Goal: Task Accomplishment & Management: Complete application form

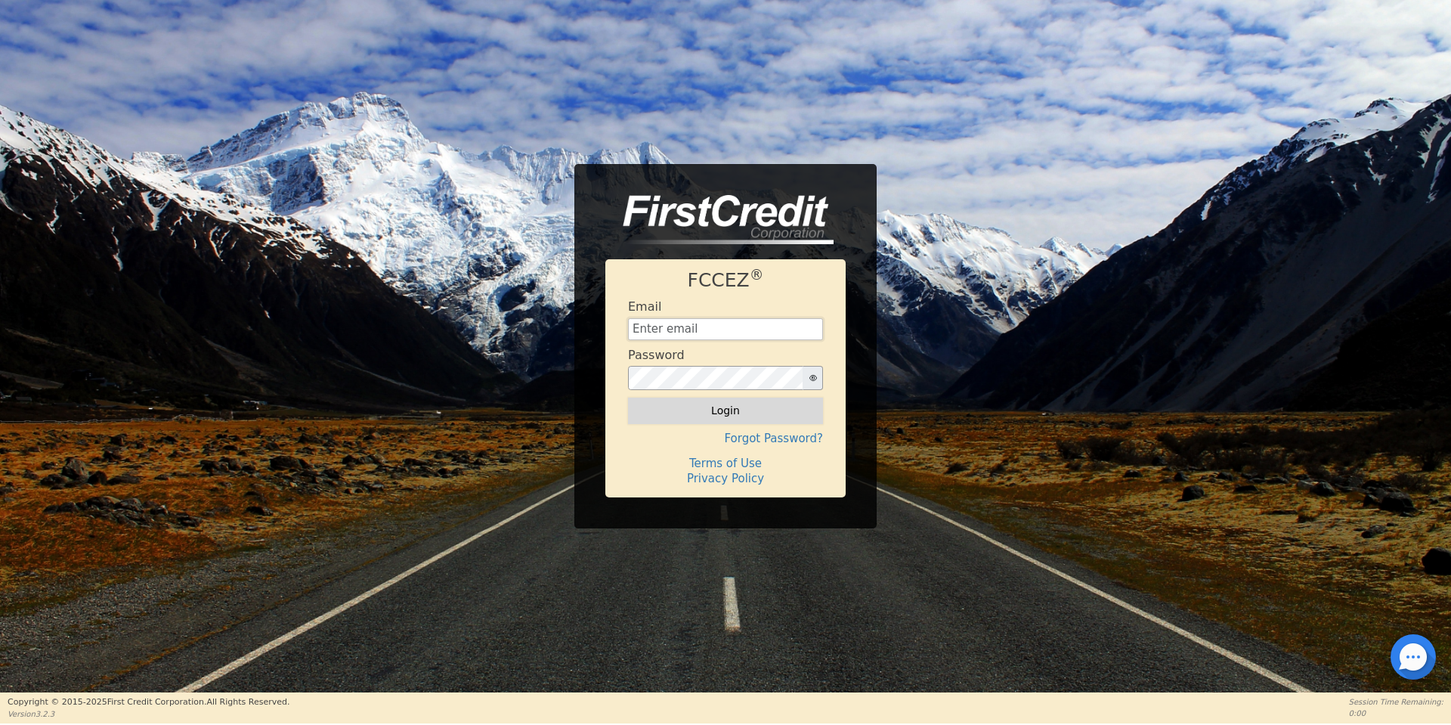
type input "[EMAIL_ADDRESS][DOMAIN_NAME]"
click at [775, 412] on button "Login" at bounding box center [725, 410] width 195 height 26
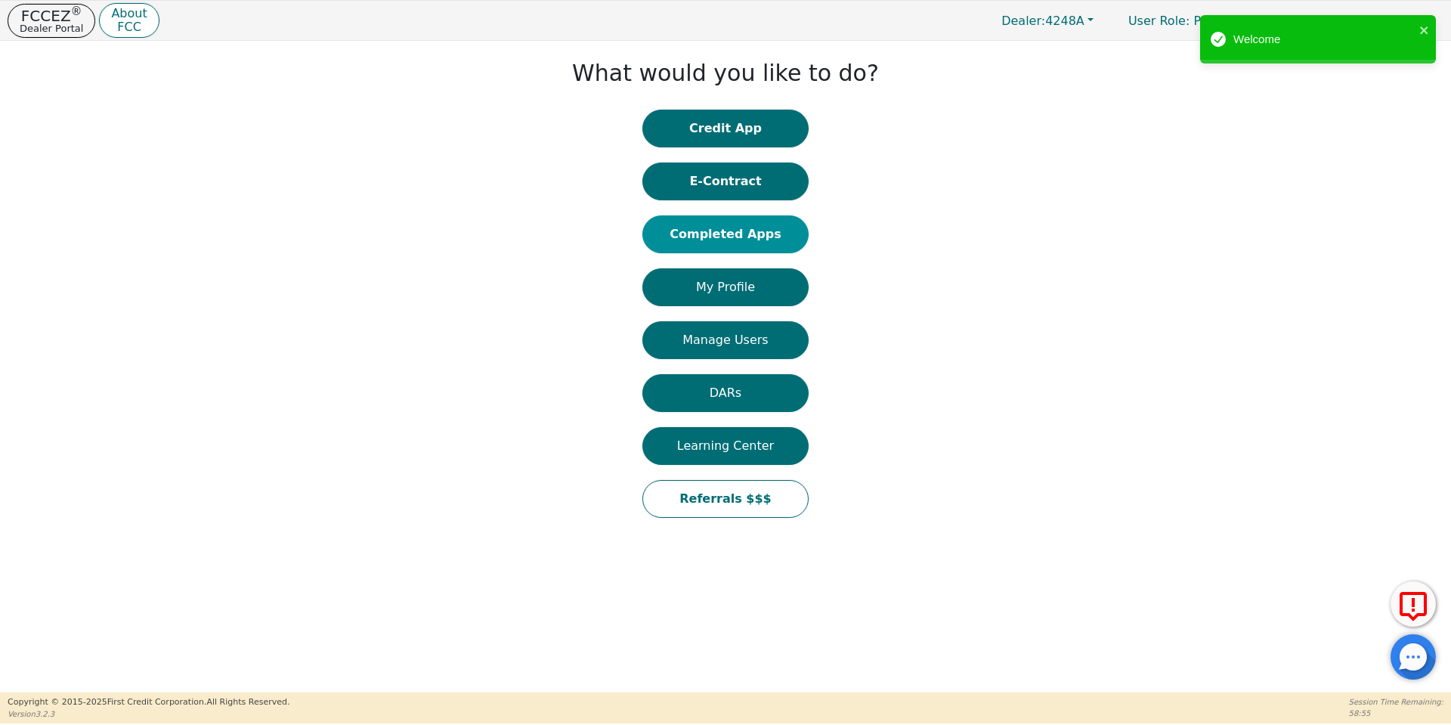
click at [741, 237] on button "Completed Apps" at bounding box center [725, 234] width 166 height 38
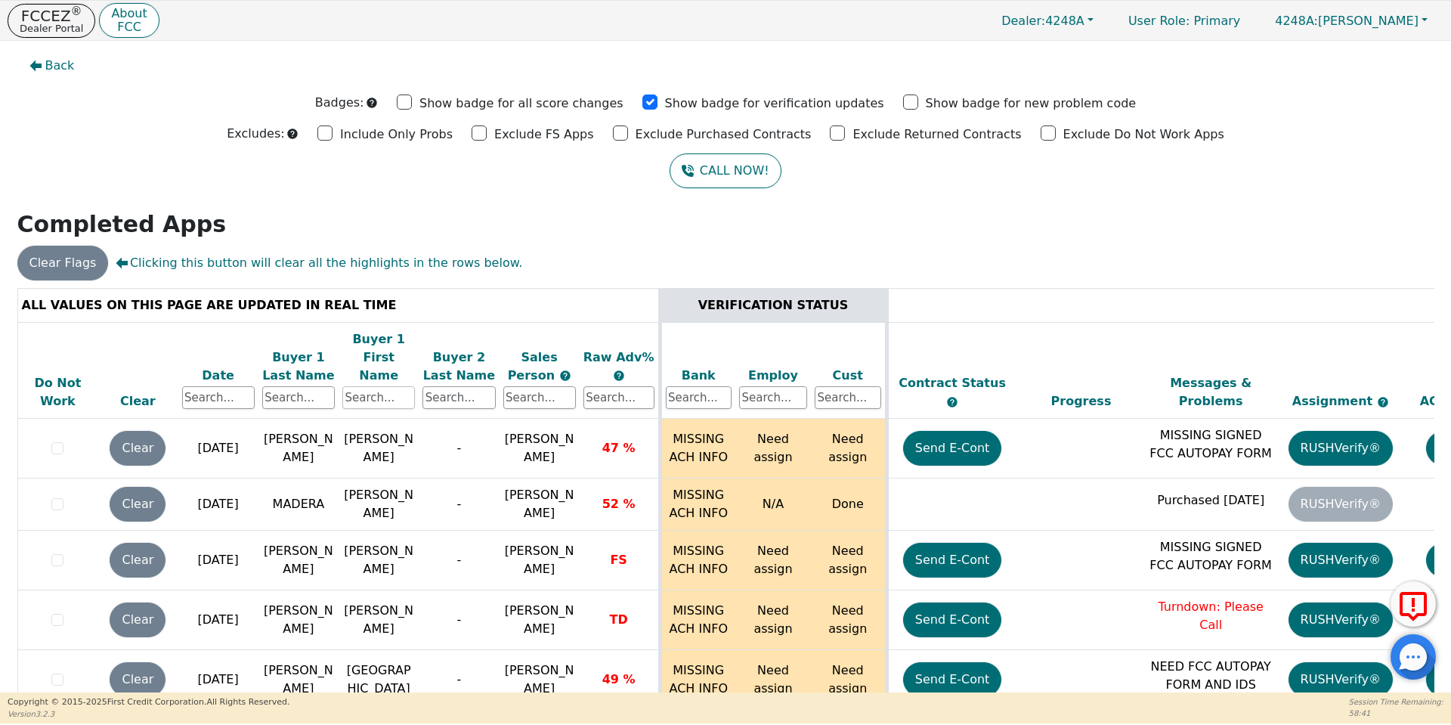
click at [393, 386] on input "text" at bounding box center [378, 397] width 73 height 23
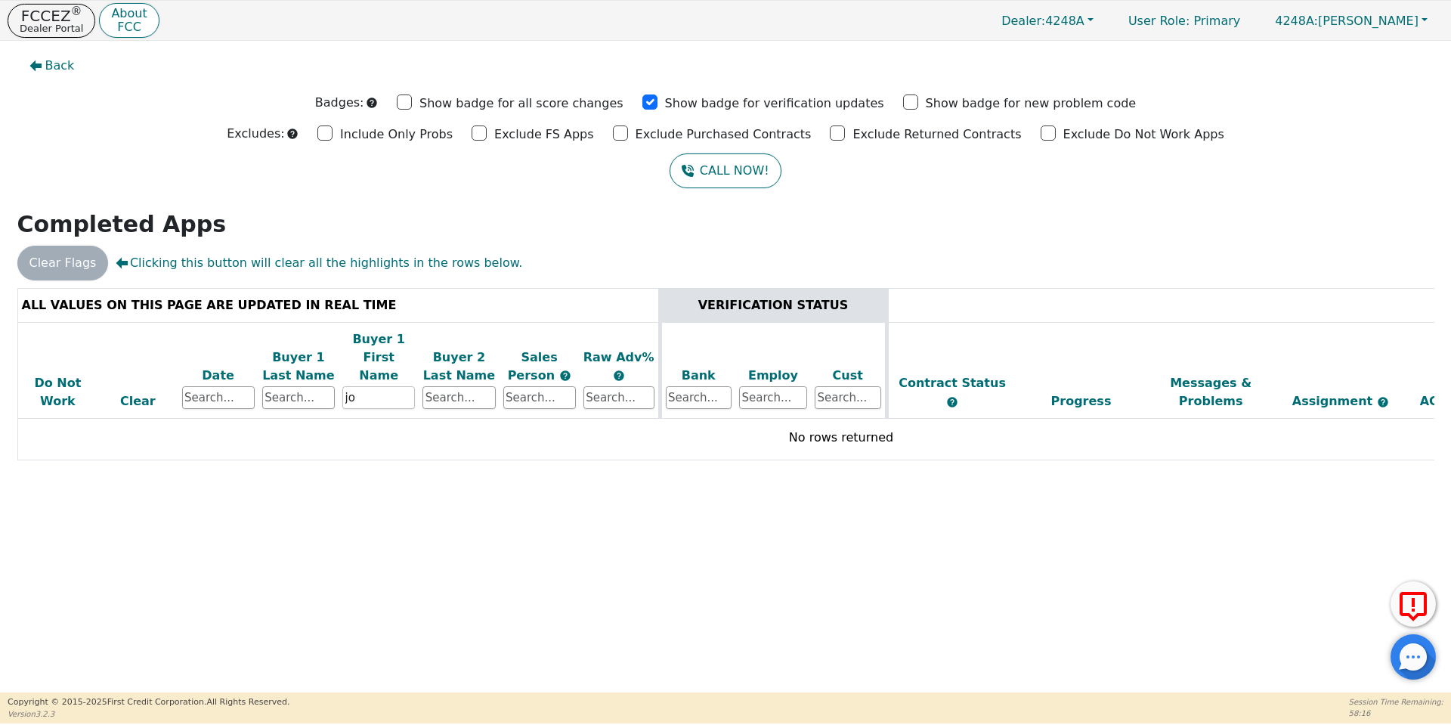
type input "j"
click at [304, 386] on input "text" at bounding box center [298, 397] width 73 height 23
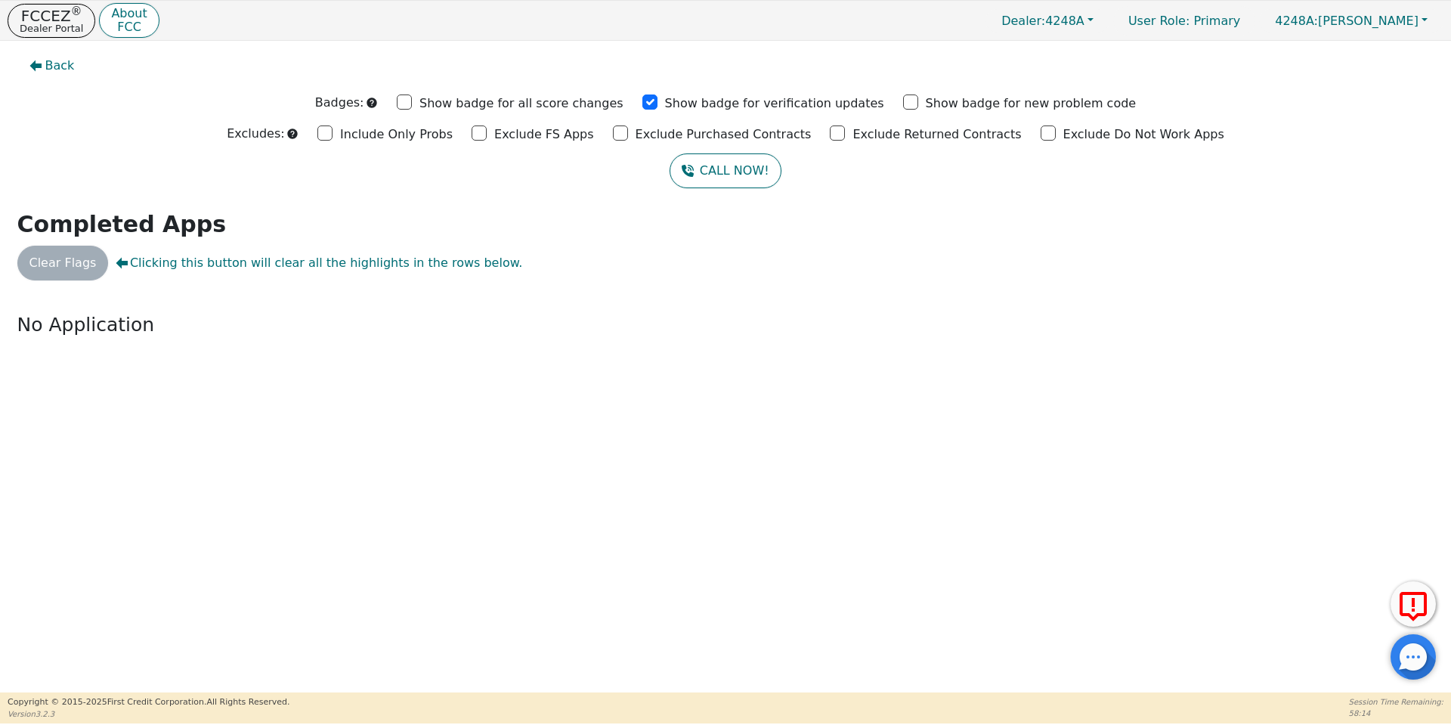
click at [0, 0] on input "text" at bounding box center [0, 0] width 0 height 0
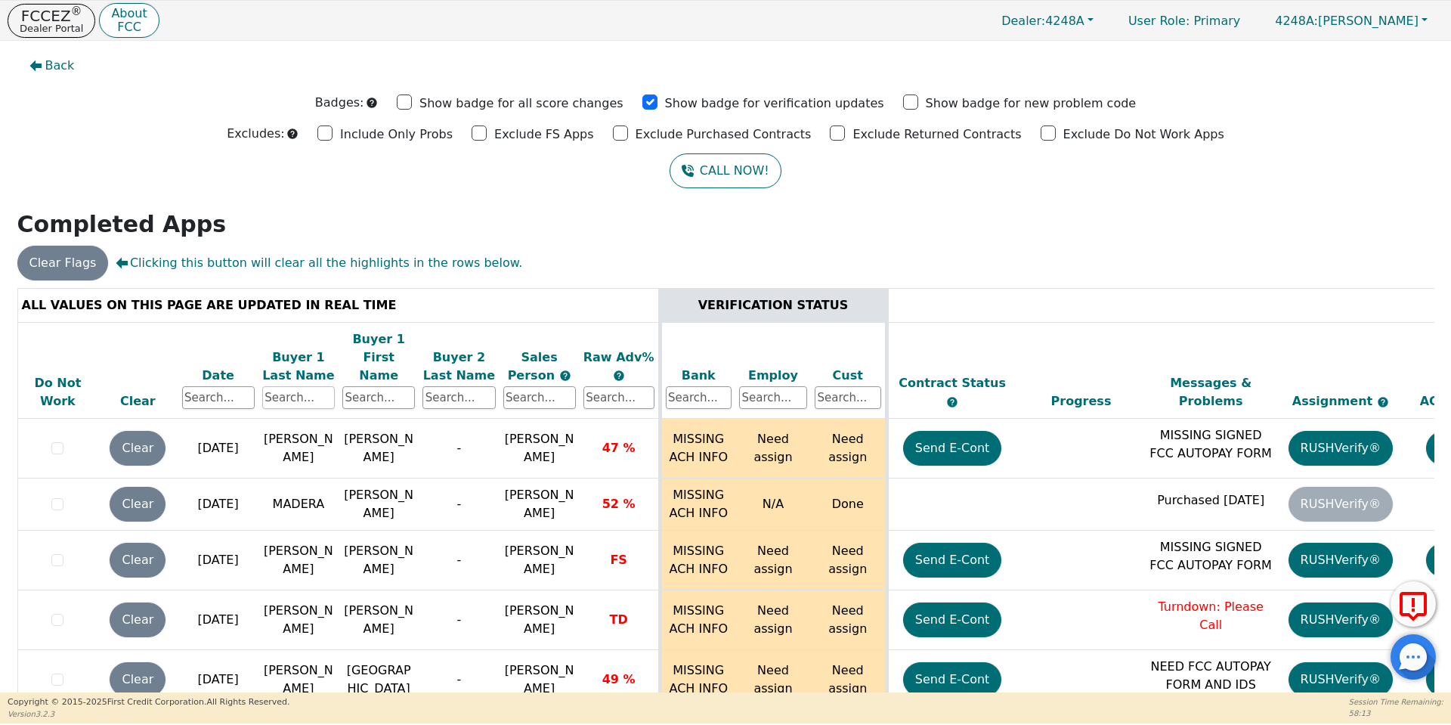
click at [300, 386] on input "text" at bounding box center [298, 397] width 73 height 23
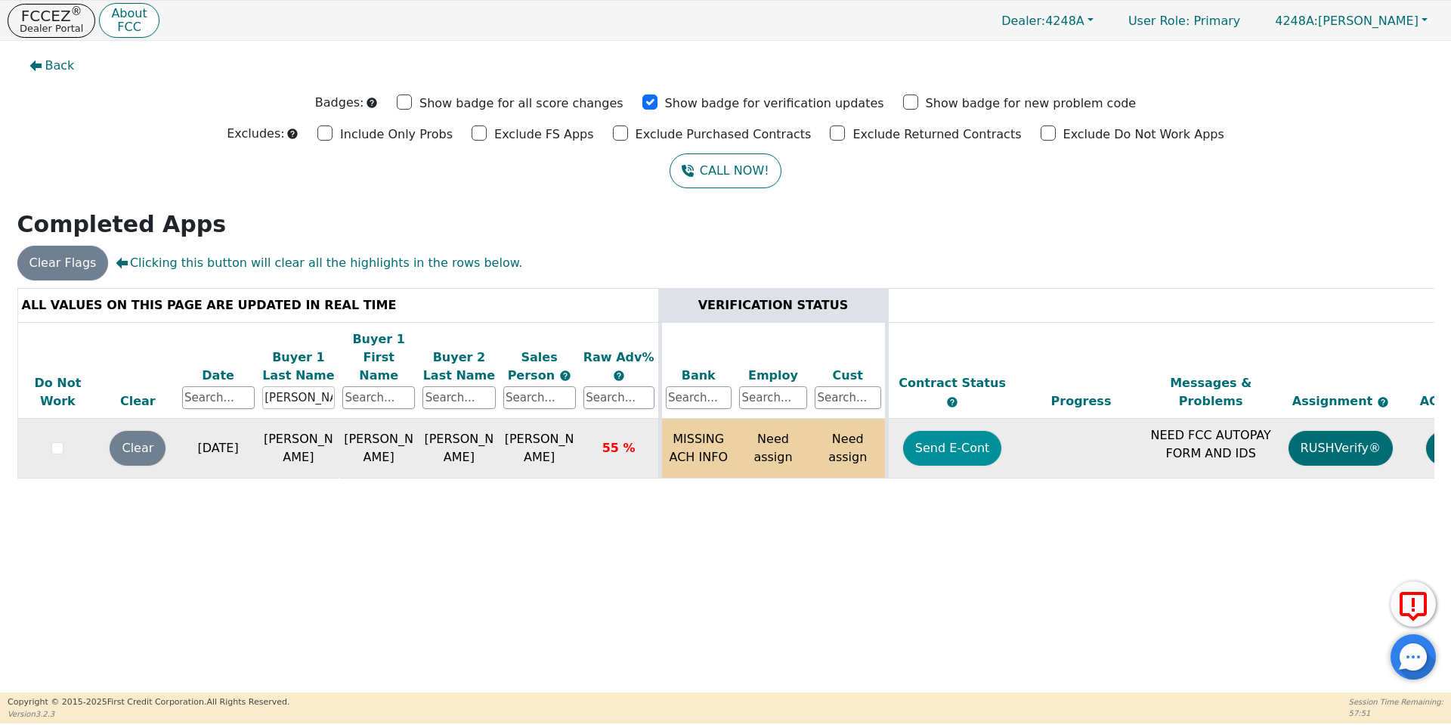
type input "[PERSON_NAME]"
click at [920, 433] on button "Send E-Cont" at bounding box center [952, 448] width 99 height 35
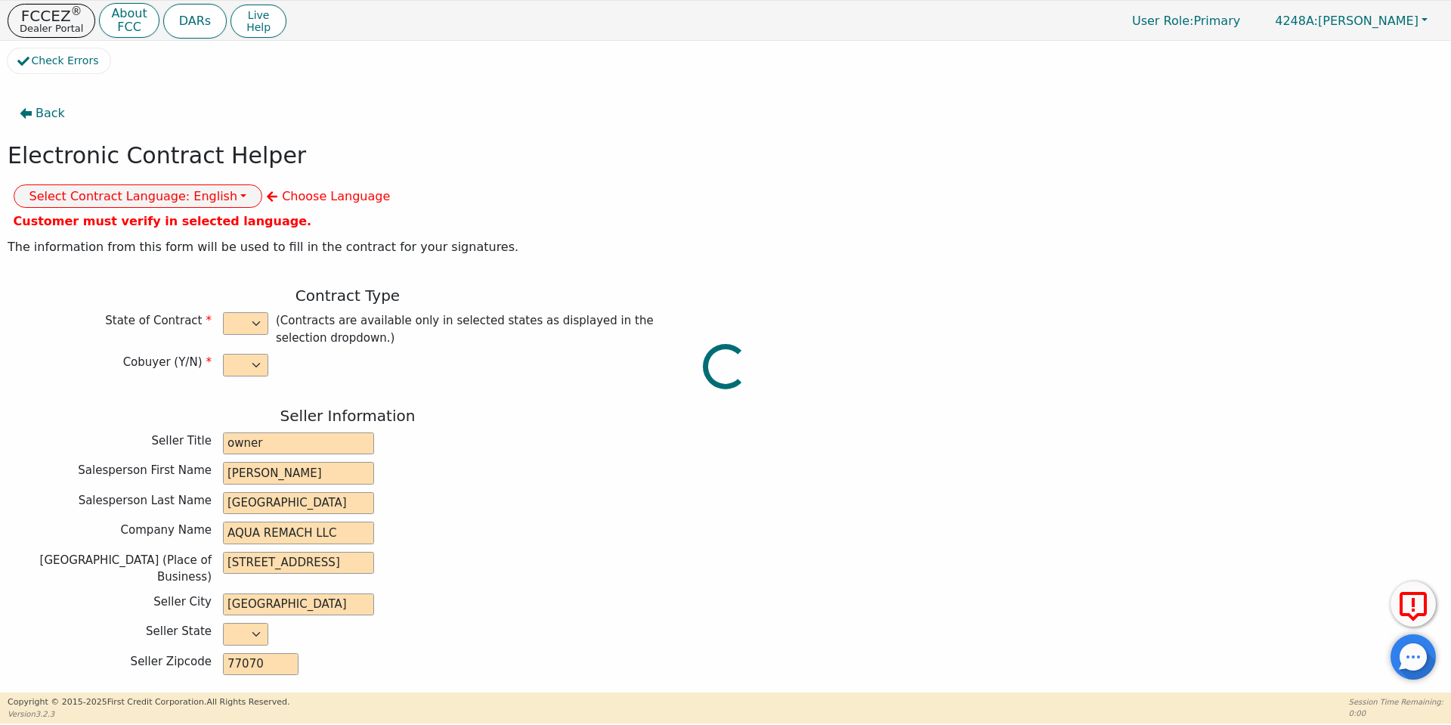
select select "y"
type input "owner"
type input "[PERSON_NAME]"
type input "[GEOGRAPHIC_DATA]"
type input "AQUA REMACH LLC"
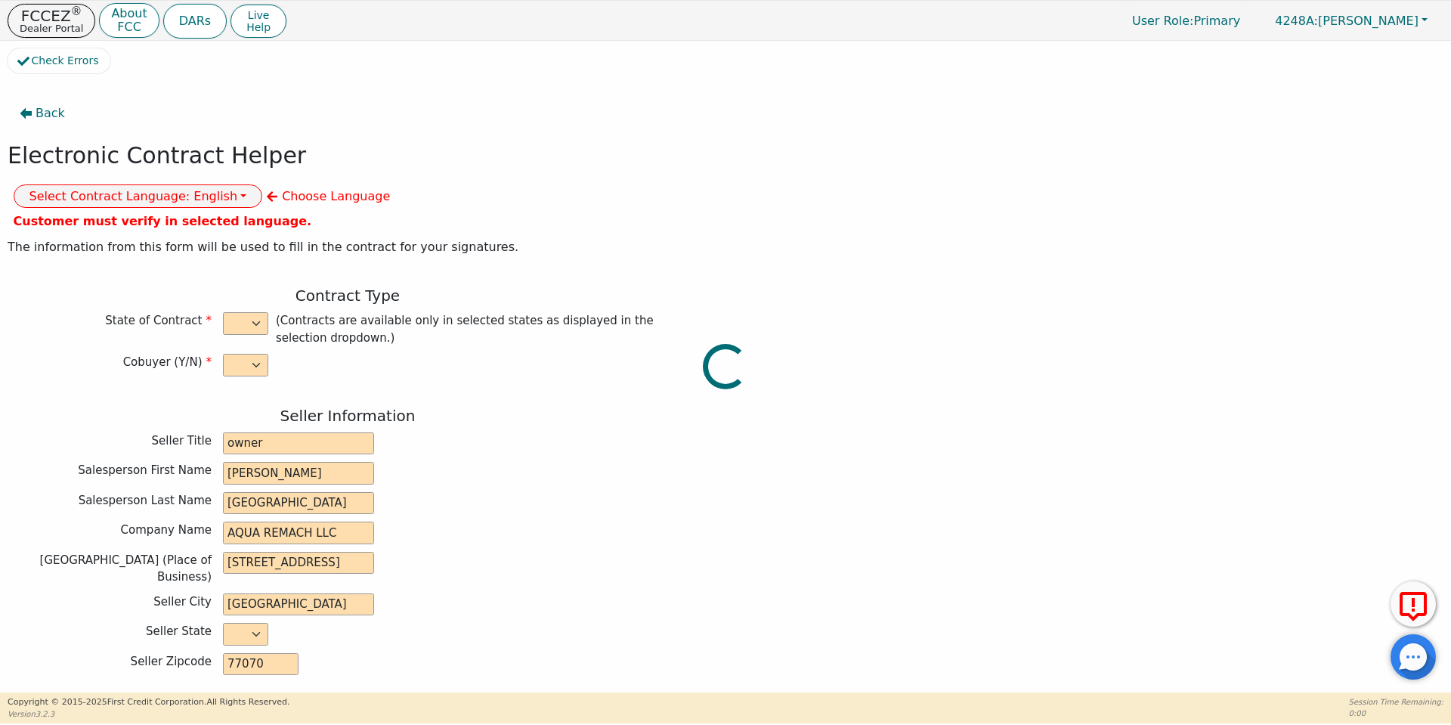
type input "[STREET_ADDRESS]"
type input "[GEOGRAPHIC_DATA]"
select select "[GEOGRAPHIC_DATA]"
type input "77070"
type input "[PERSON_NAME]"
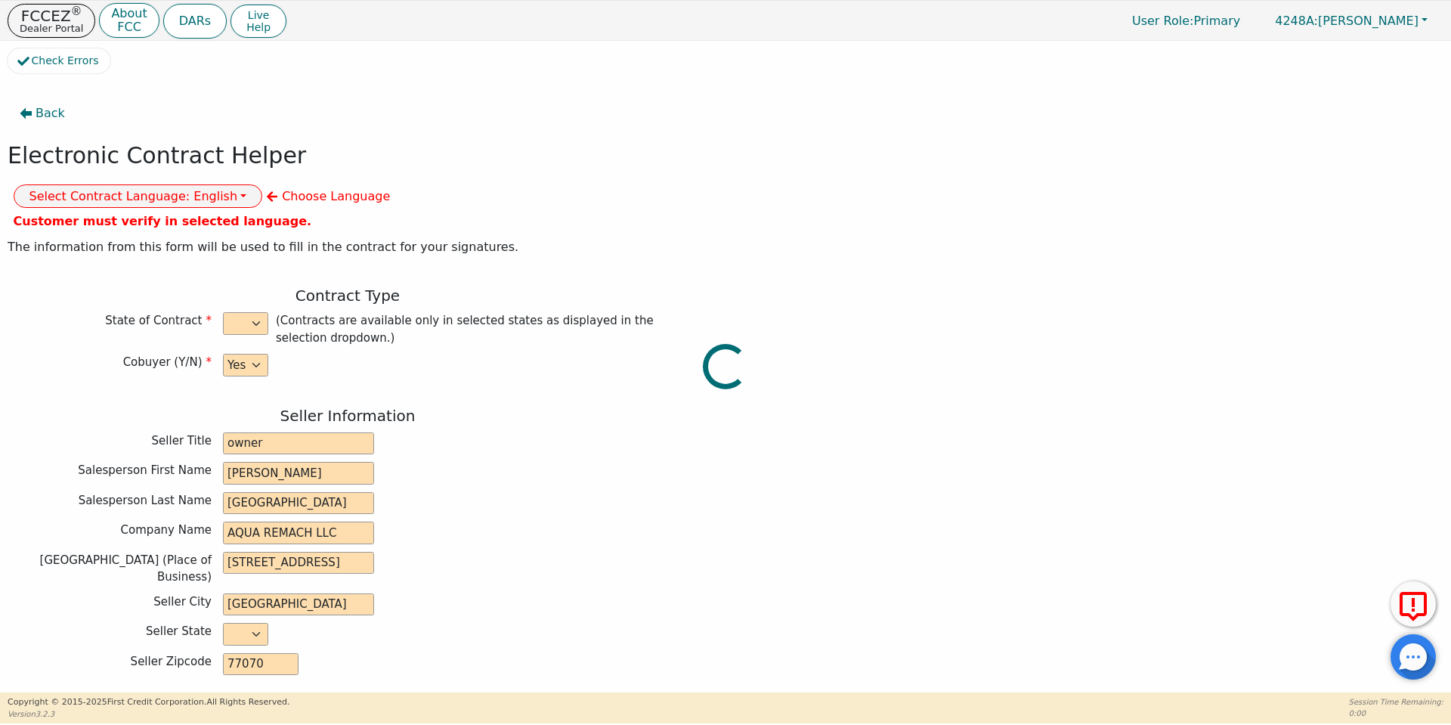
type input "[PERSON_NAME]"
type input "[EMAIL_ADDRESS][DOMAIN_NAME]"
type input "[PERSON_NAME]"
type input "[EMAIL_ADDRESS][DOMAIN_NAME]"
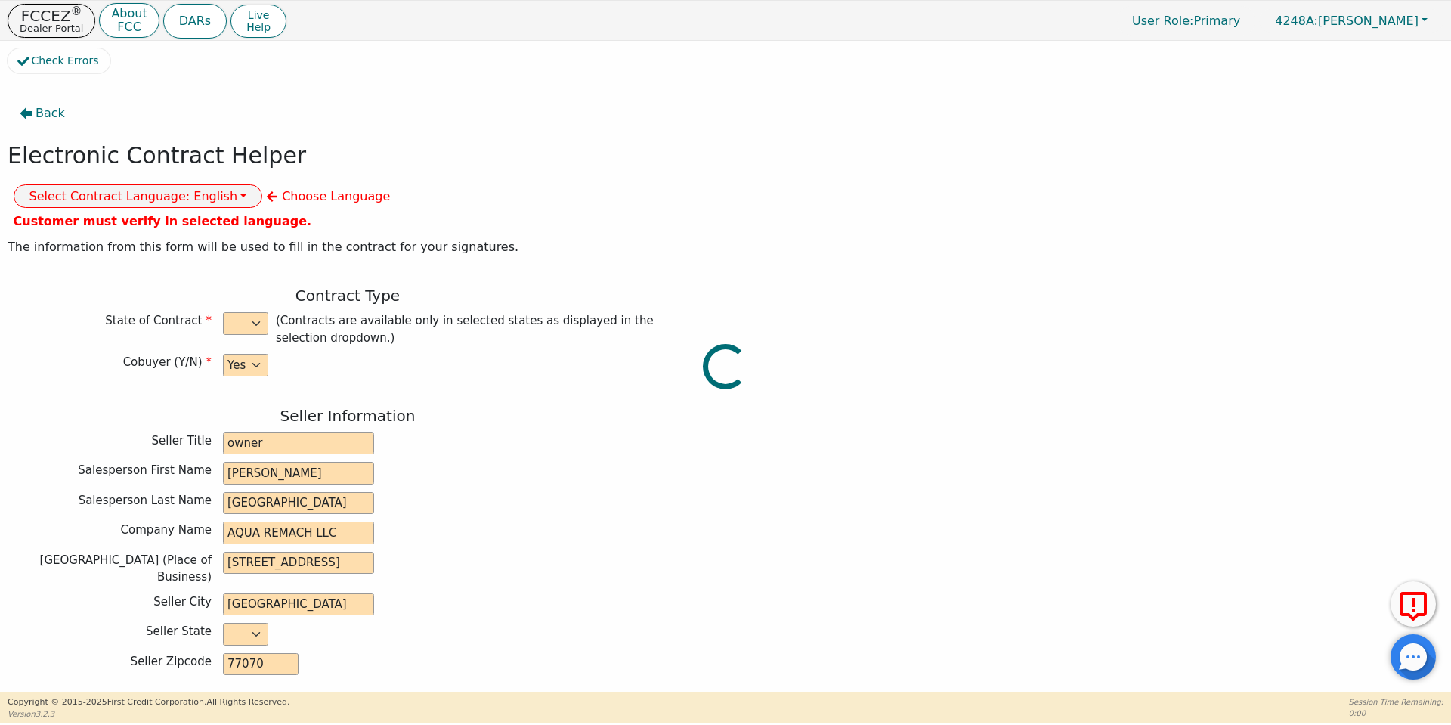
type input "[STREET_ADDRESS][PERSON_NAME]"
type input "[PERSON_NAME]"
select select "[GEOGRAPHIC_DATA]"
type input "76520"
type input "[DATE]"
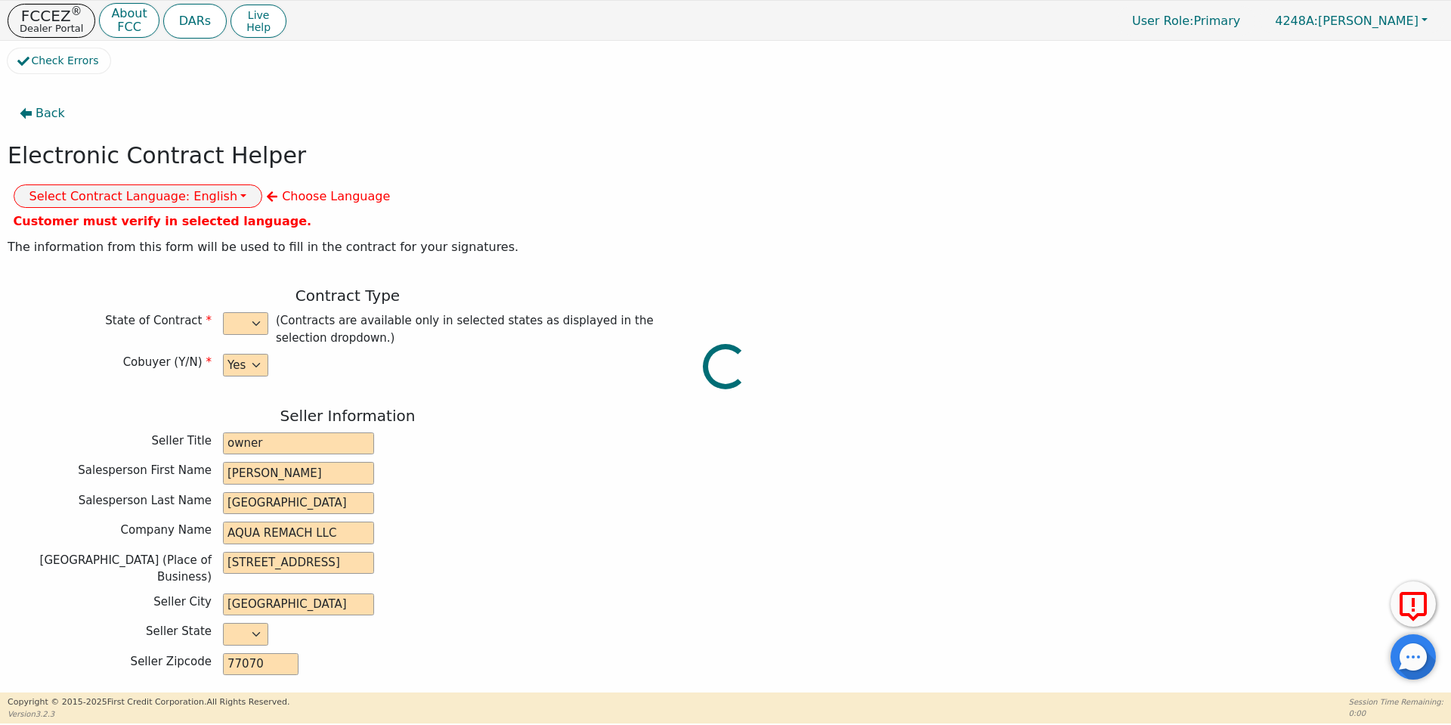
type input "17.99"
type input "[DATE]"
type input "60"
type input "0"
type input "8990.00"
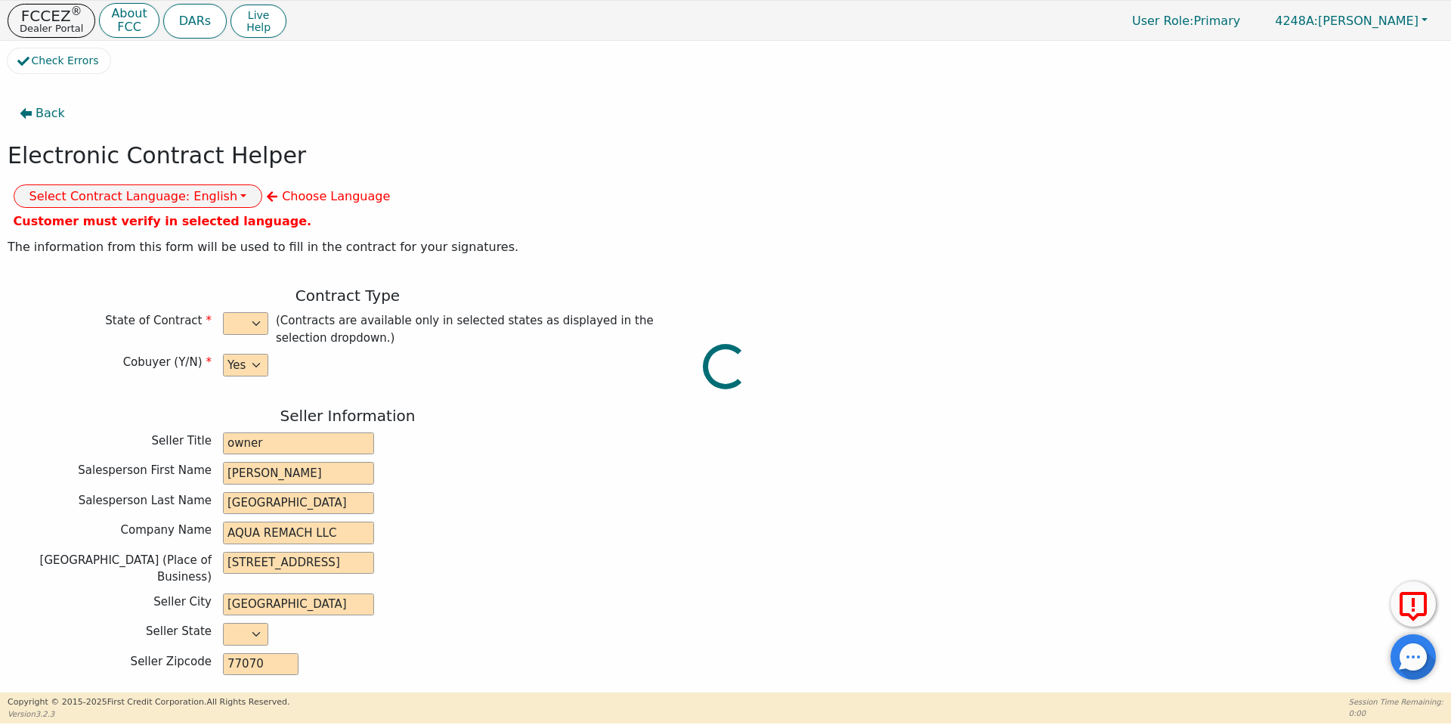
type input "0.00"
type input "8990.00"
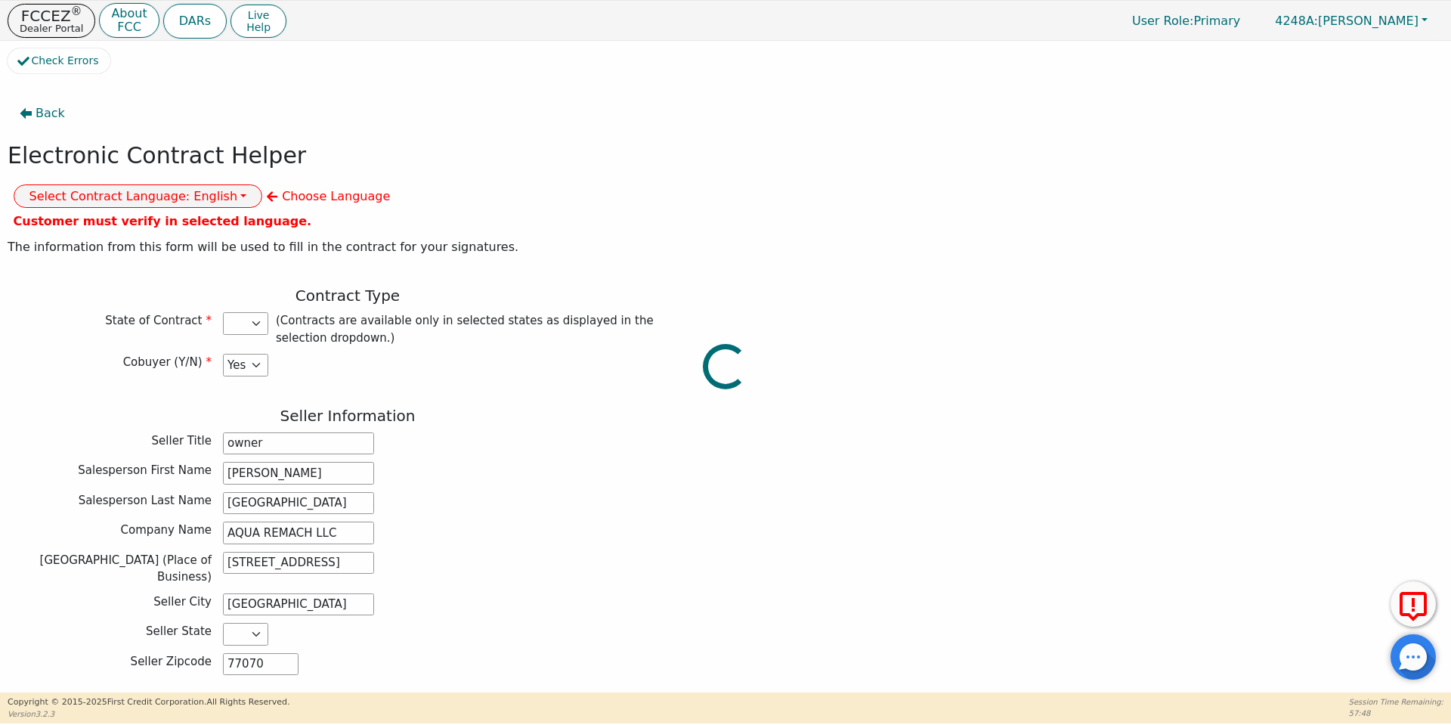
select select "[GEOGRAPHIC_DATA]"
